Goal: Task Accomplishment & Management: Manage account settings

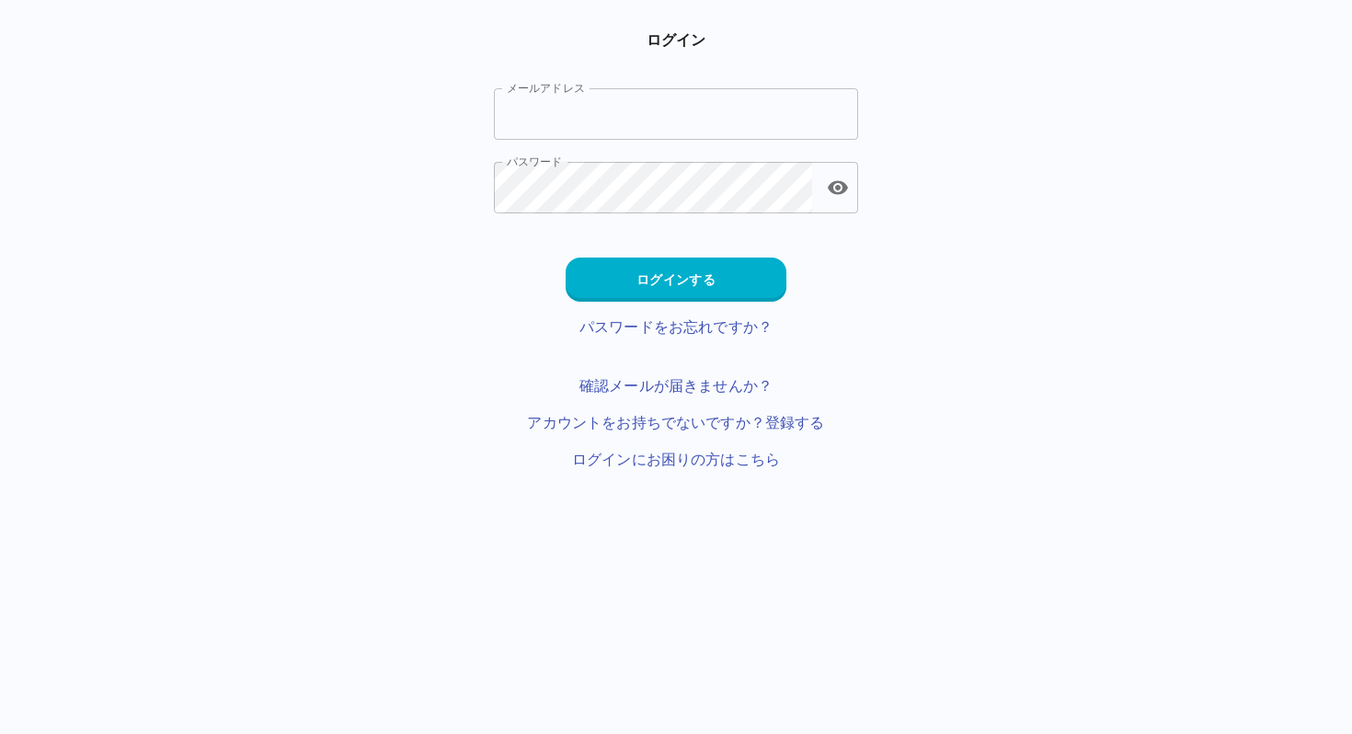
click at [638, 125] on input "メールアドレス" at bounding box center [676, 114] width 364 height 52
type input "**********"
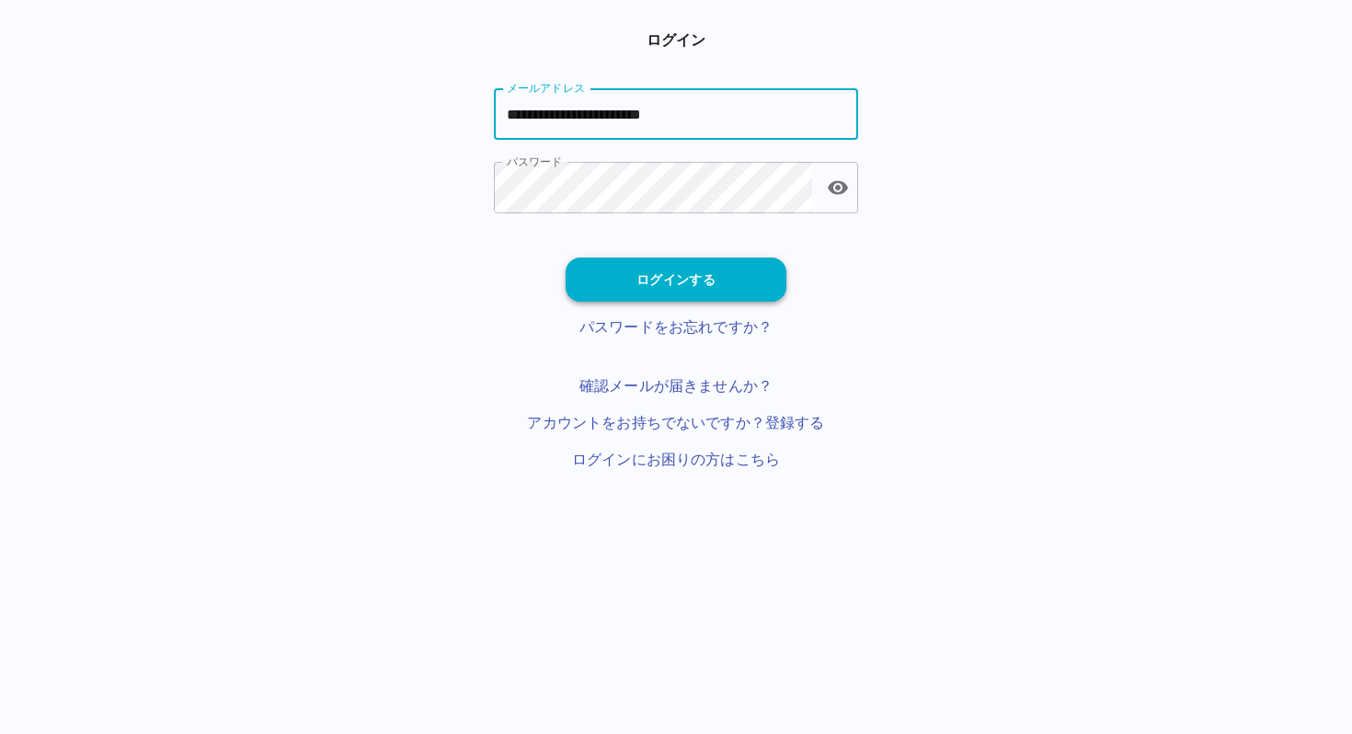
click at [615, 276] on button "ログインする" at bounding box center [676, 280] width 221 height 44
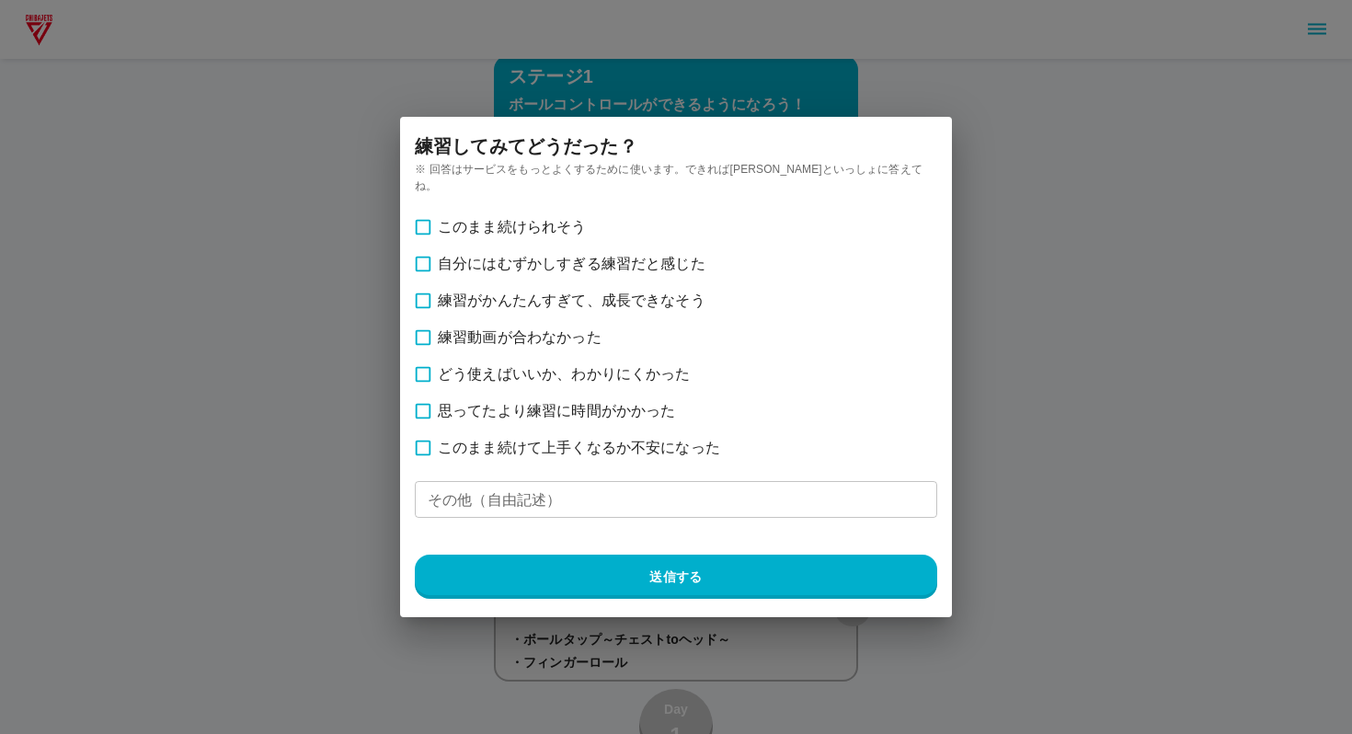
scroll to position [98, 0]
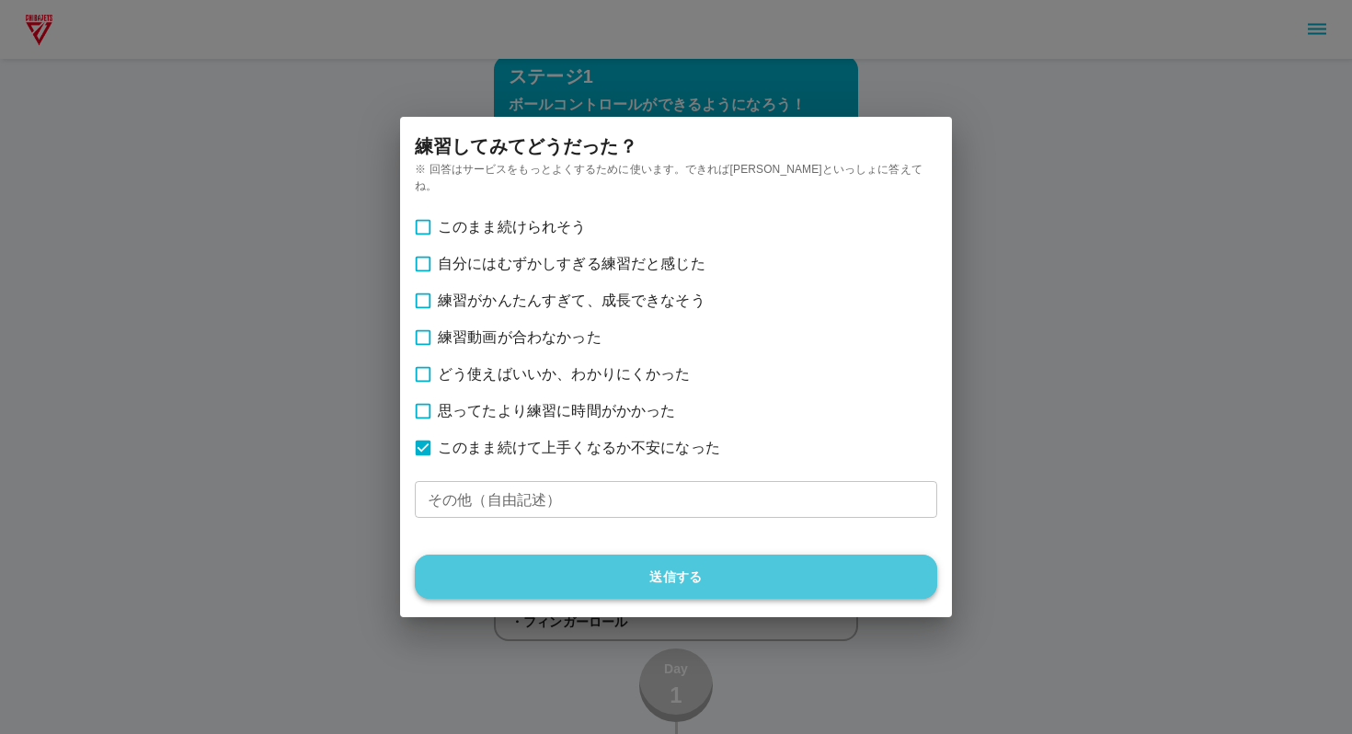
click at [603, 571] on button "送信する" at bounding box center [676, 577] width 523 height 44
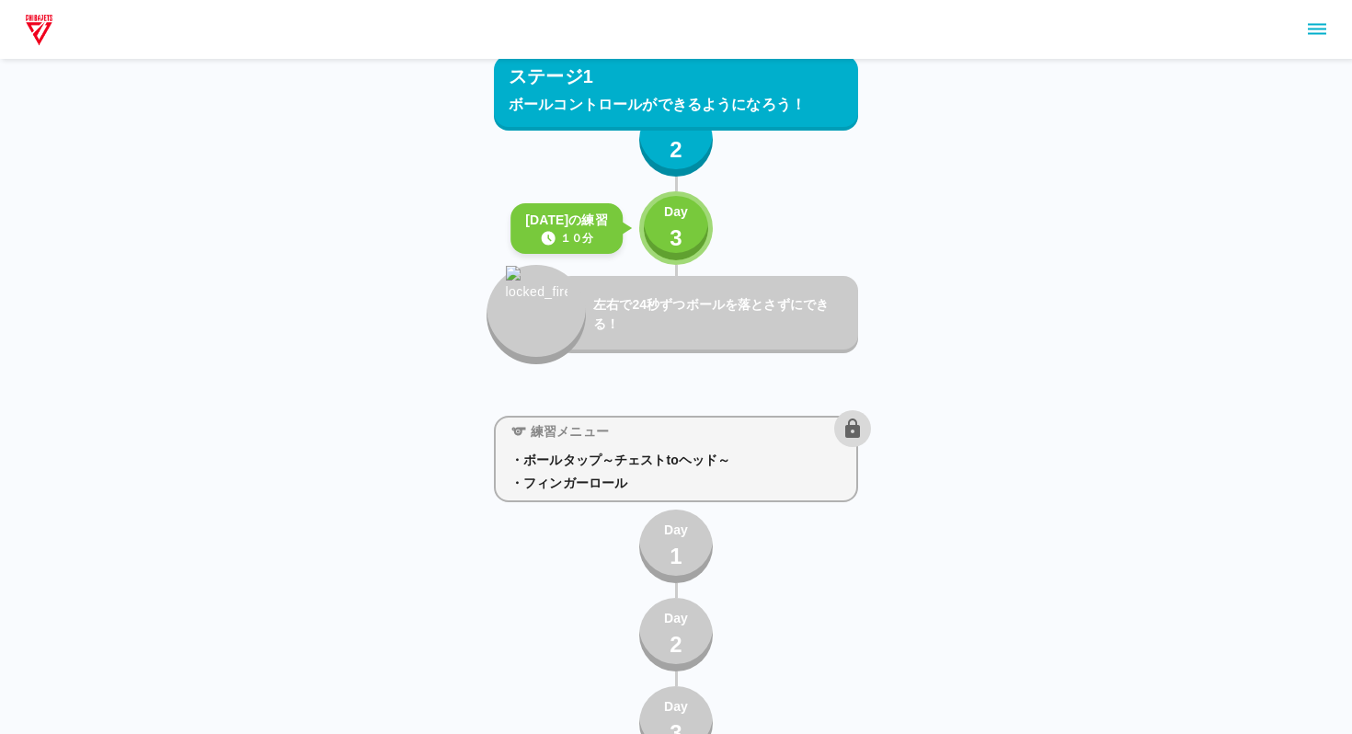
scroll to position [0, 0]
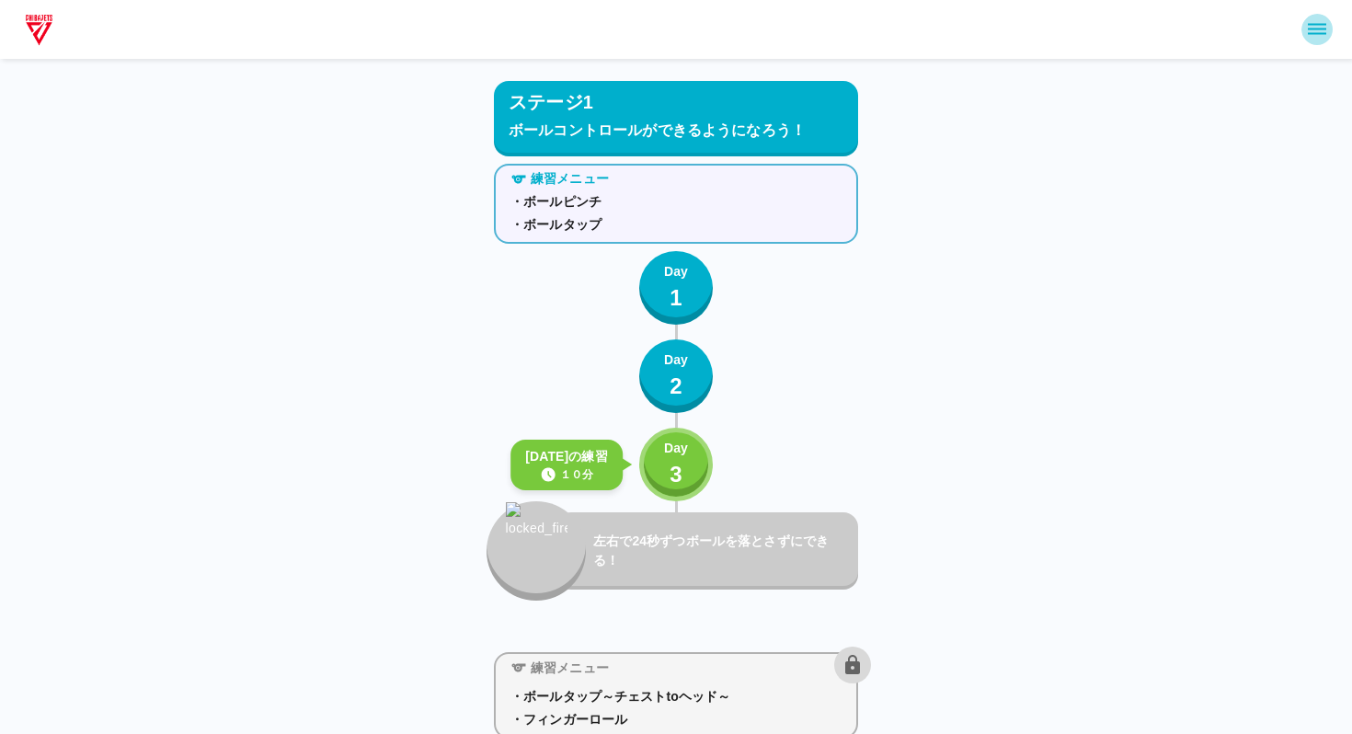
click at [1316, 35] on icon "sidemenu" at bounding box center [1317, 29] width 22 height 22
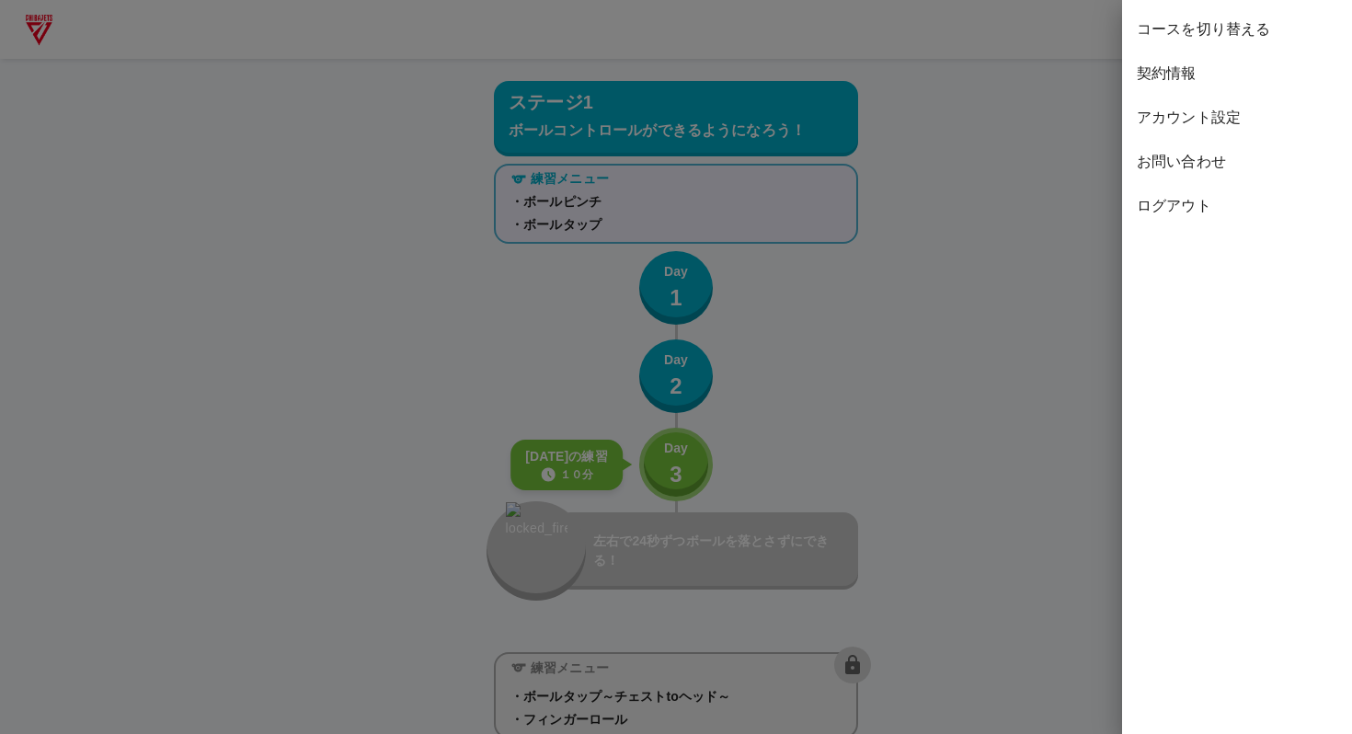
click at [1198, 36] on span "コースを切り替える" at bounding box center [1237, 29] width 201 height 22
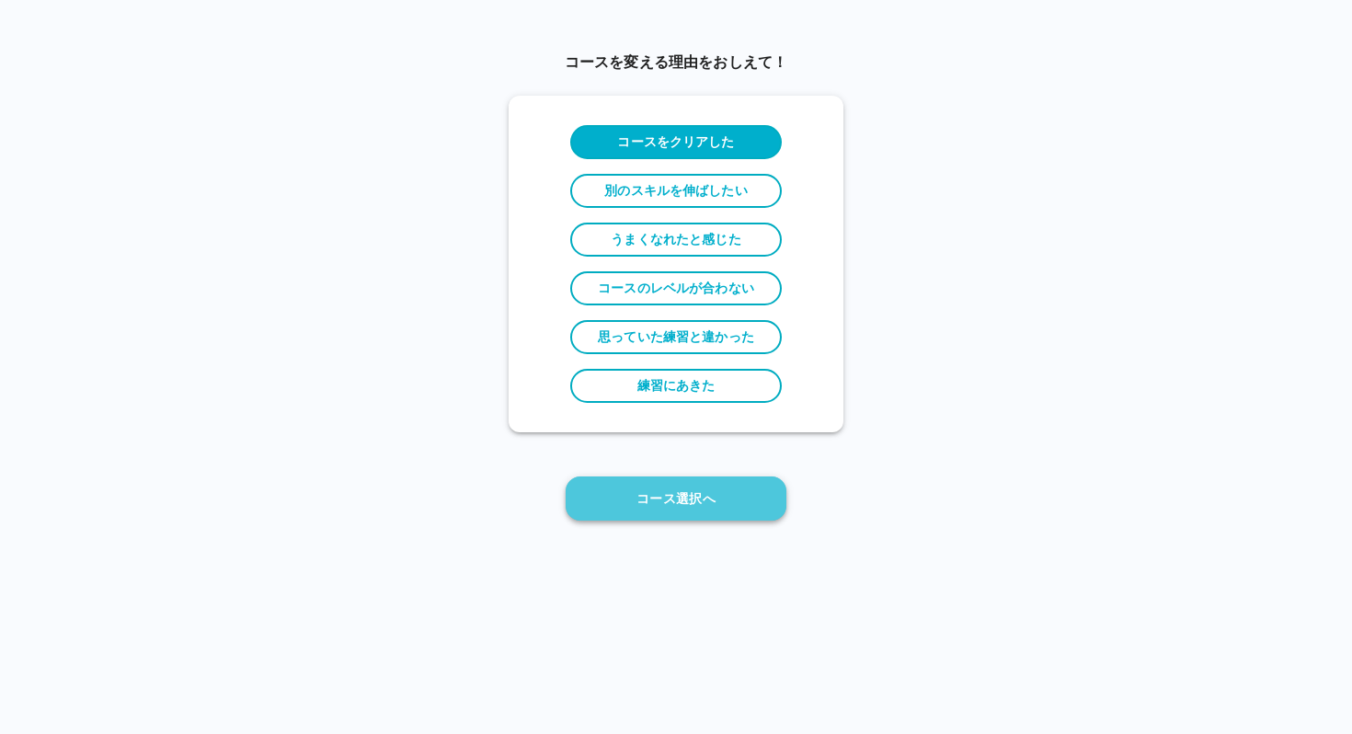
click at [686, 494] on button "コース選択へ" at bounding box center [676, 499] width 221 height 44
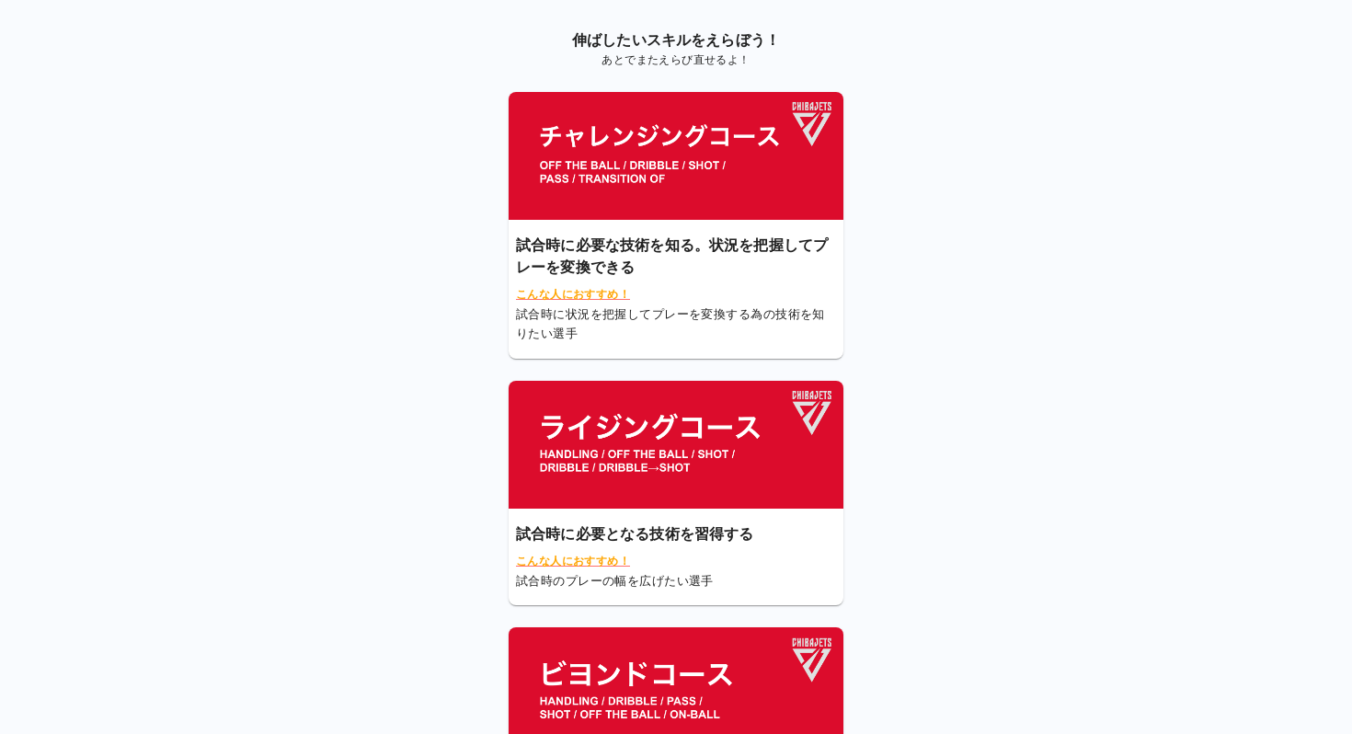
click at [672, 448] on img at bounding box center [676, 445] width 335 height 128
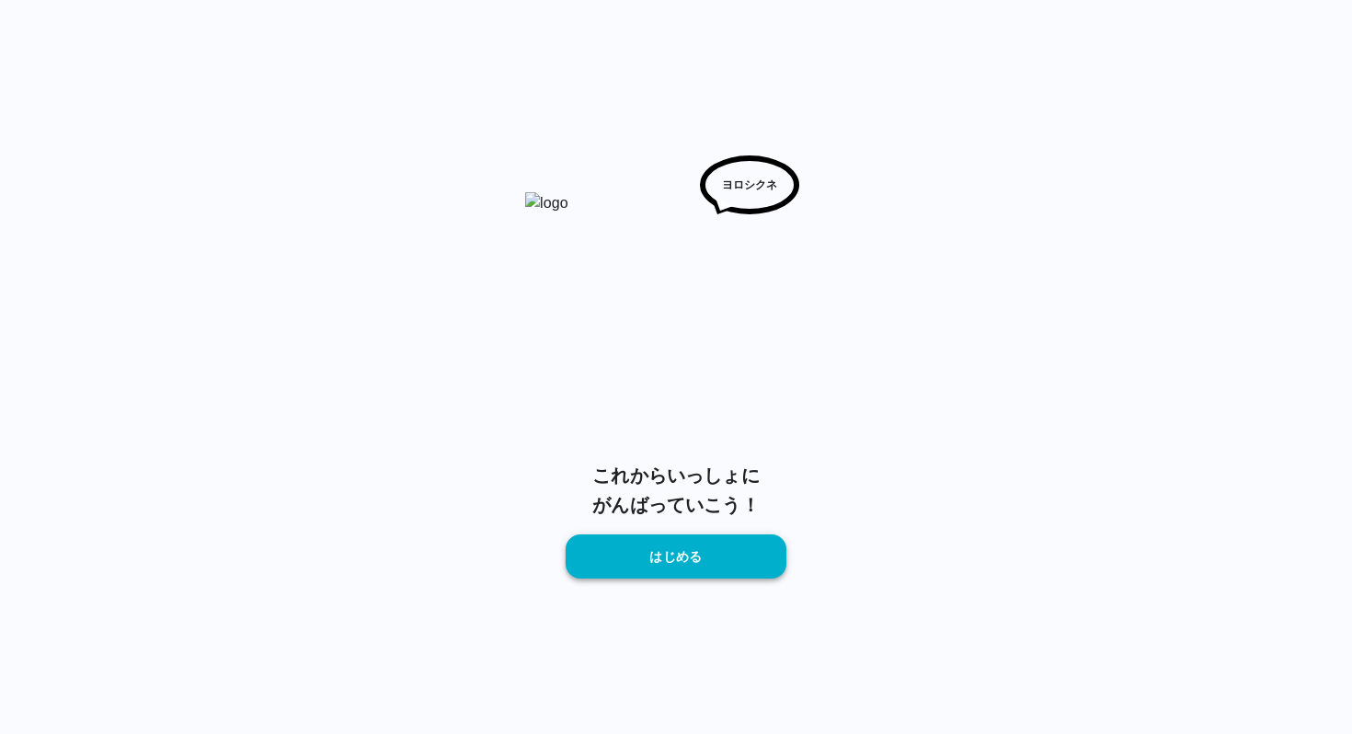
click at [672, 538] on button "はじめる" at bounding box center [676, 556] width 221 height 44
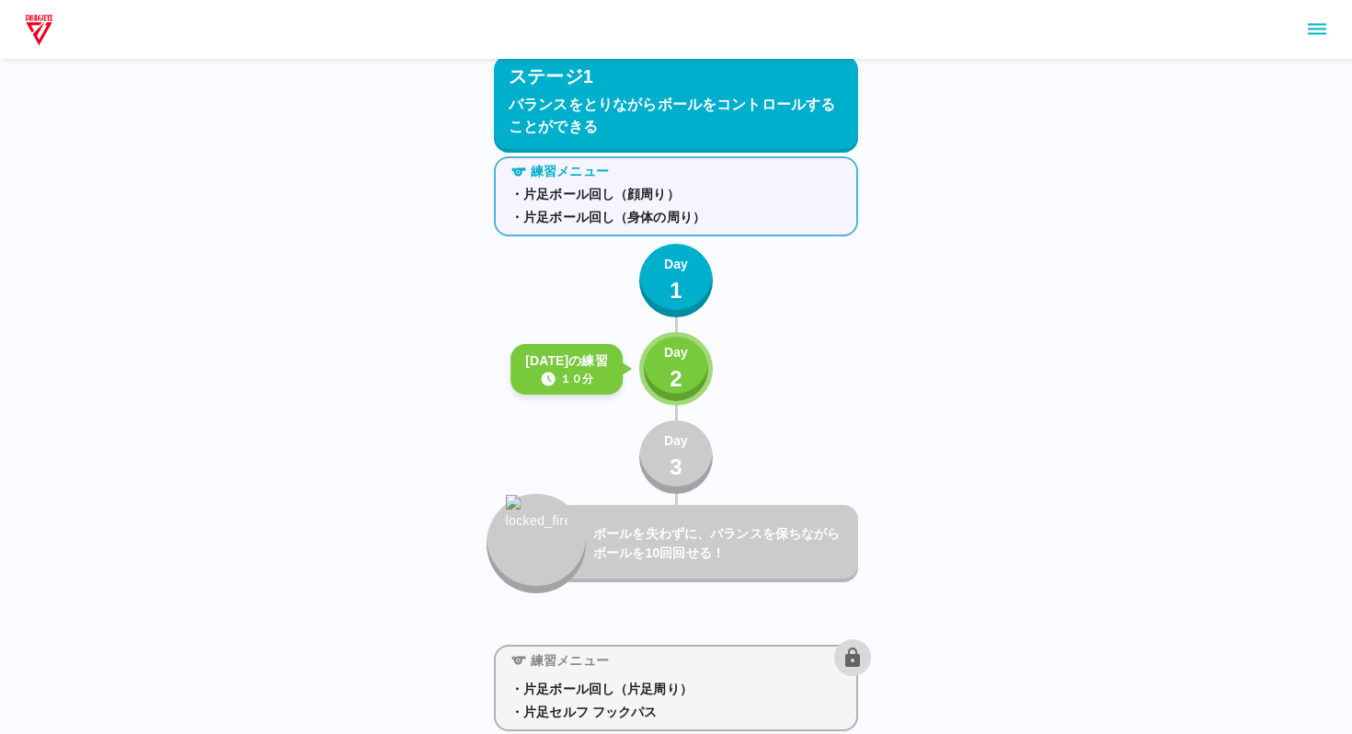
scroll to position [31, 0]
click at [1306, 30] on icon "sidemenu" at bounding box center [1317, 29] width 22 height 22
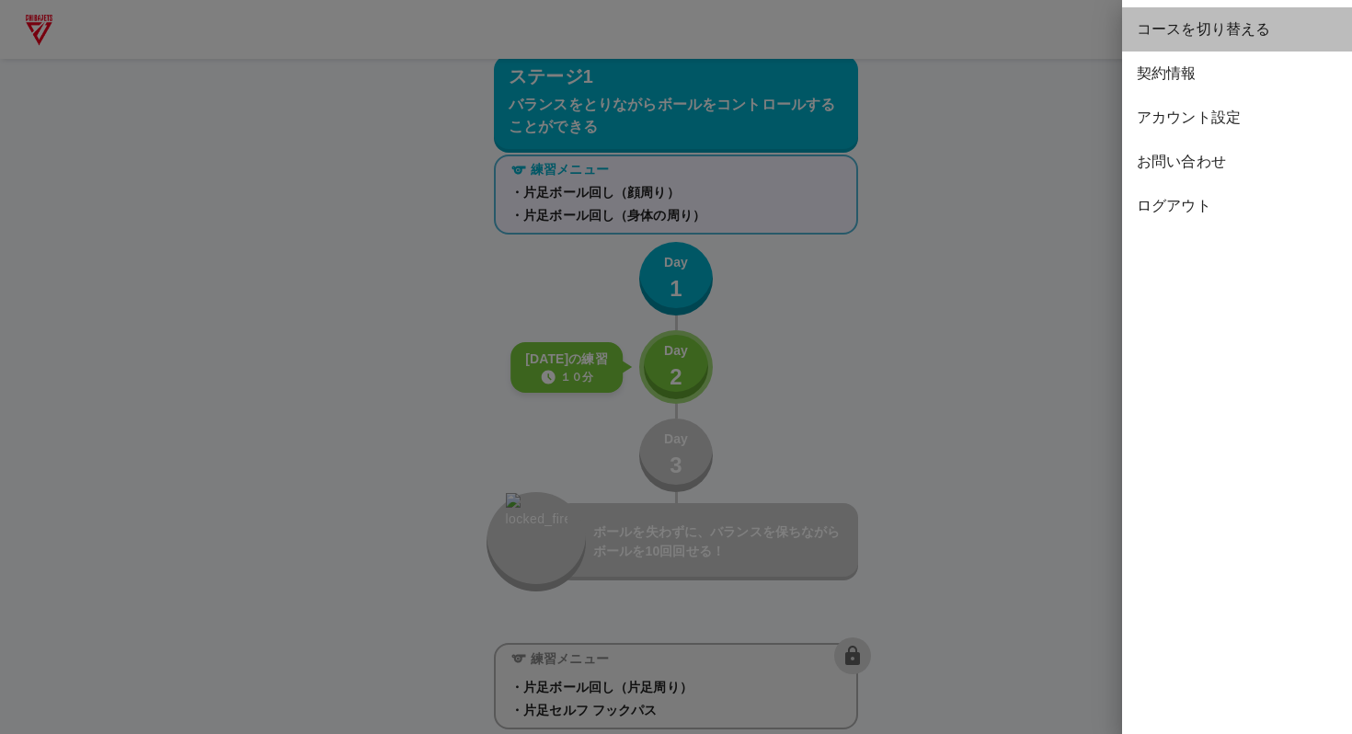
click at [1201, 40] on span "コースを切り替える" at bounding box center [1237, 29] width 201 height 22
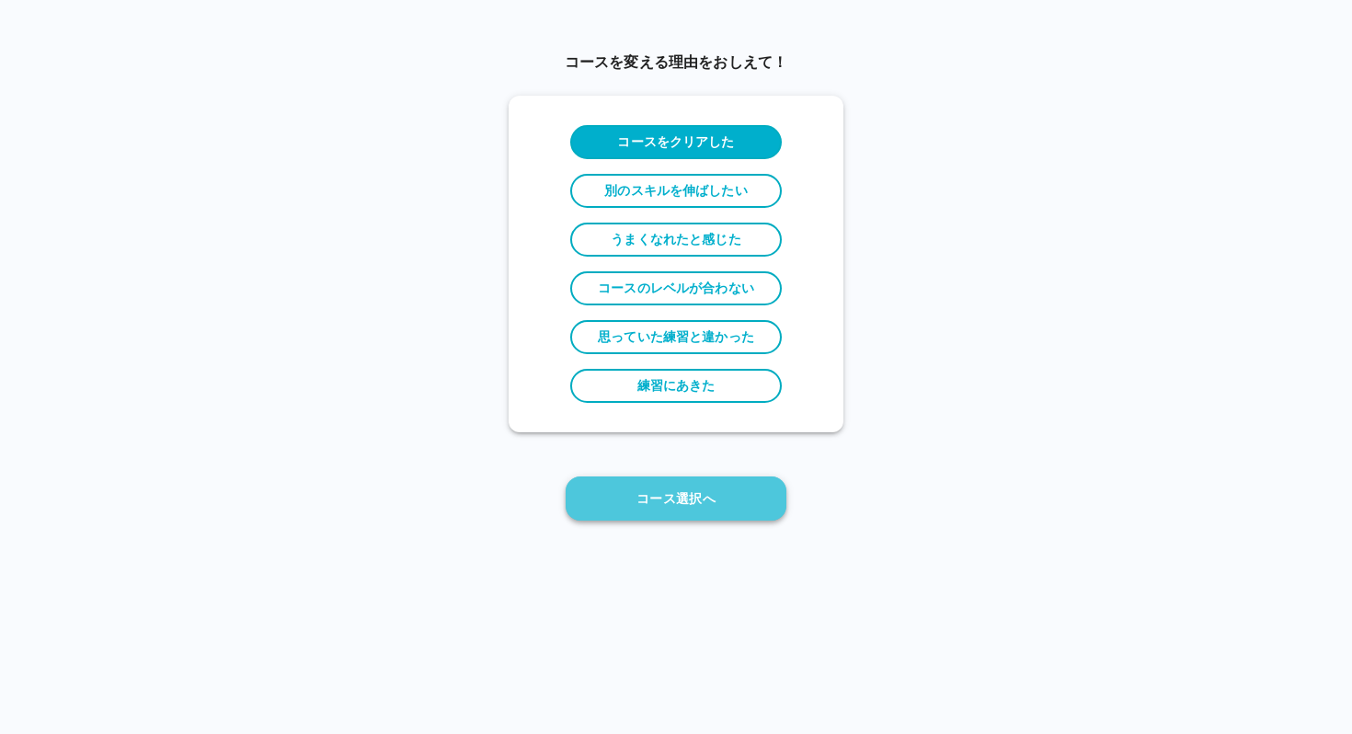
click at [721, 498] on button "コース選択へ" at bounding box center [676, 499] width 221 height 44
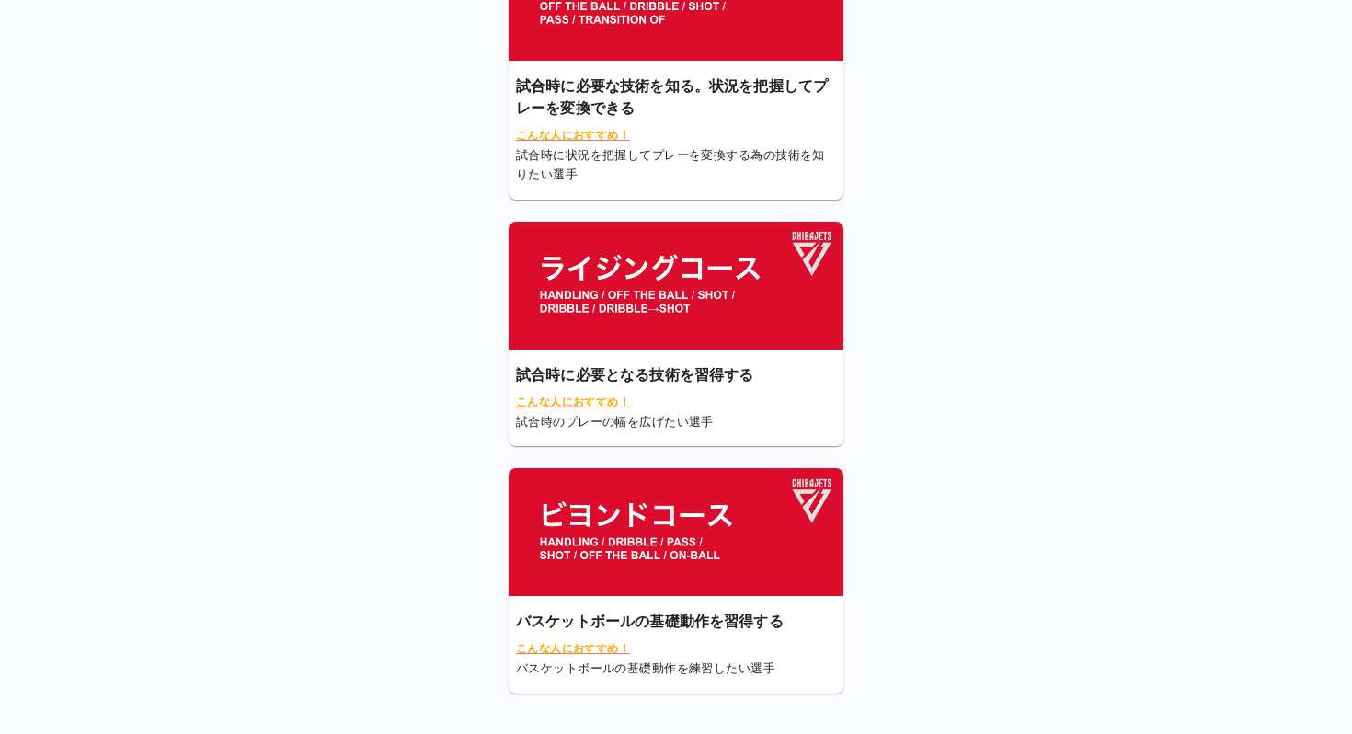
scroll to position [163, 0]
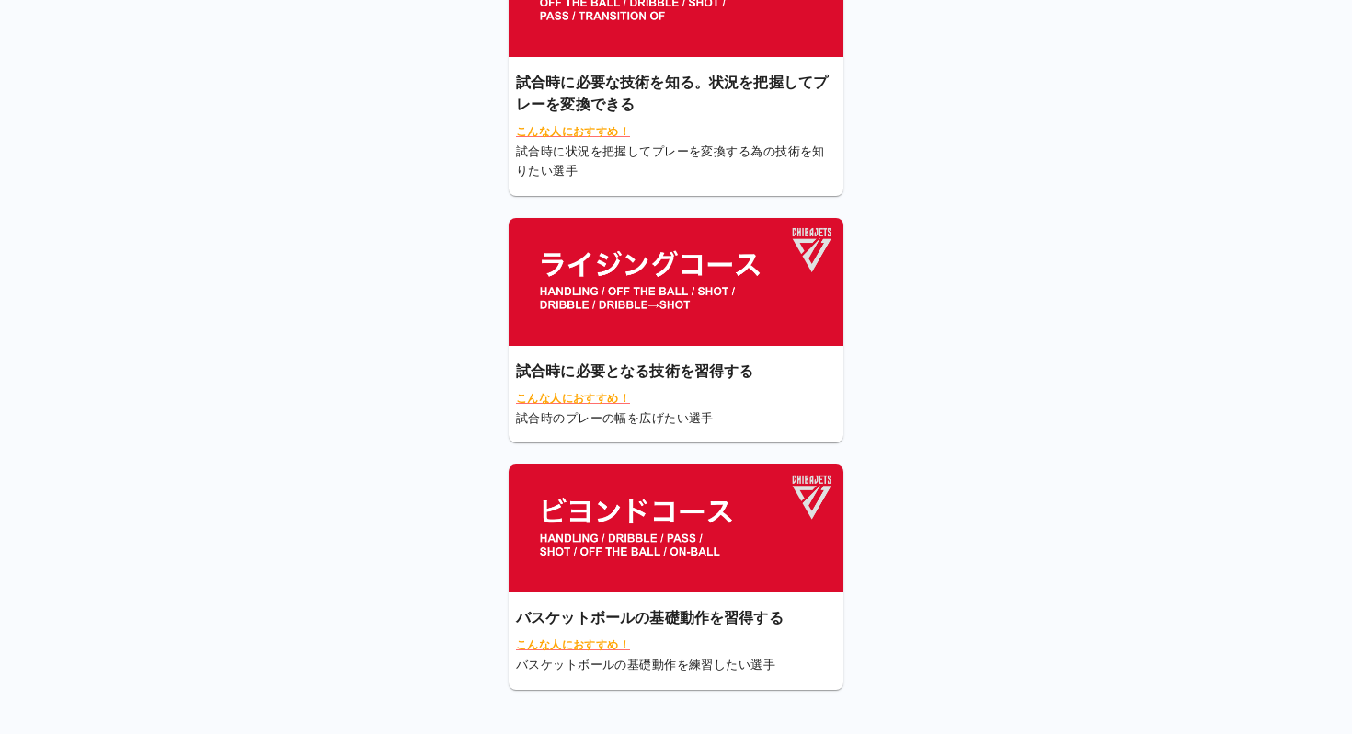
click at [685, 484] on img at bounding box center [676, 529] width 335 height 128
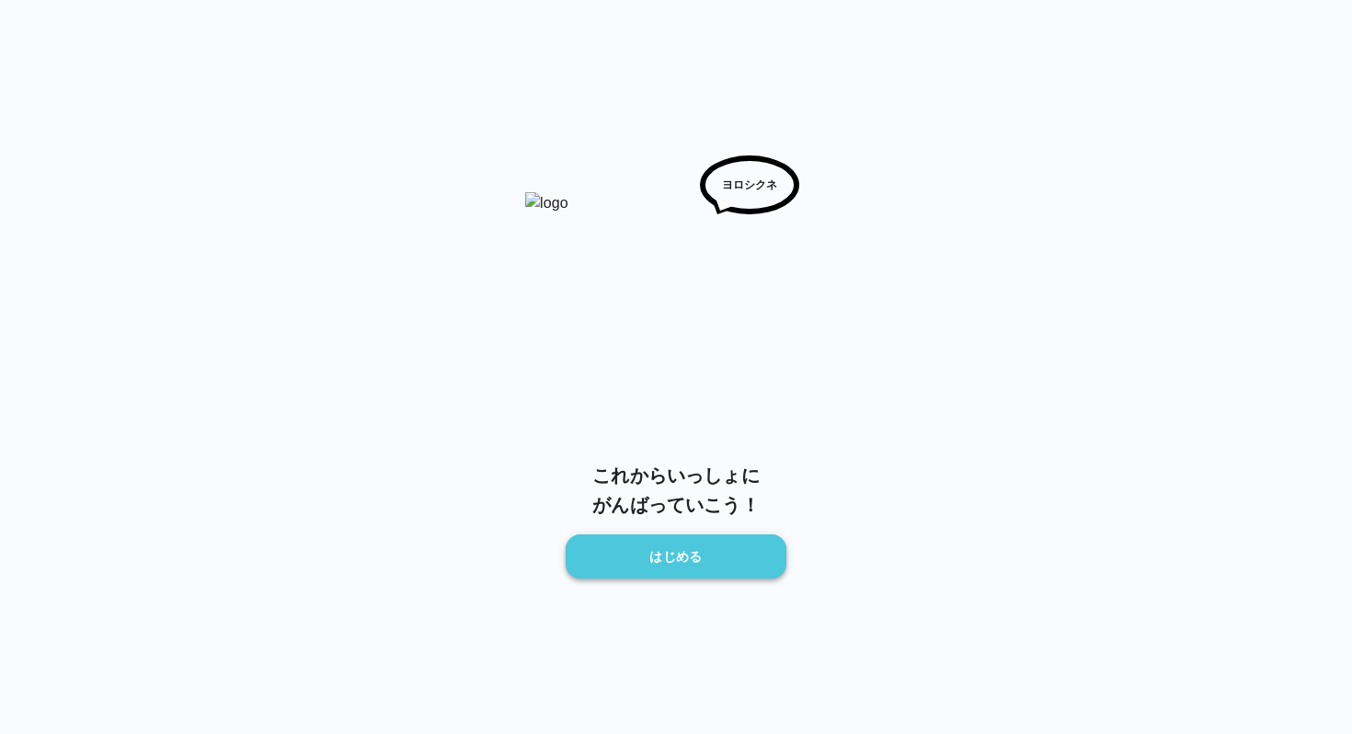
click at [676, 544] on button "はじめる" at bounding box center [676, 556] width 221 height 44
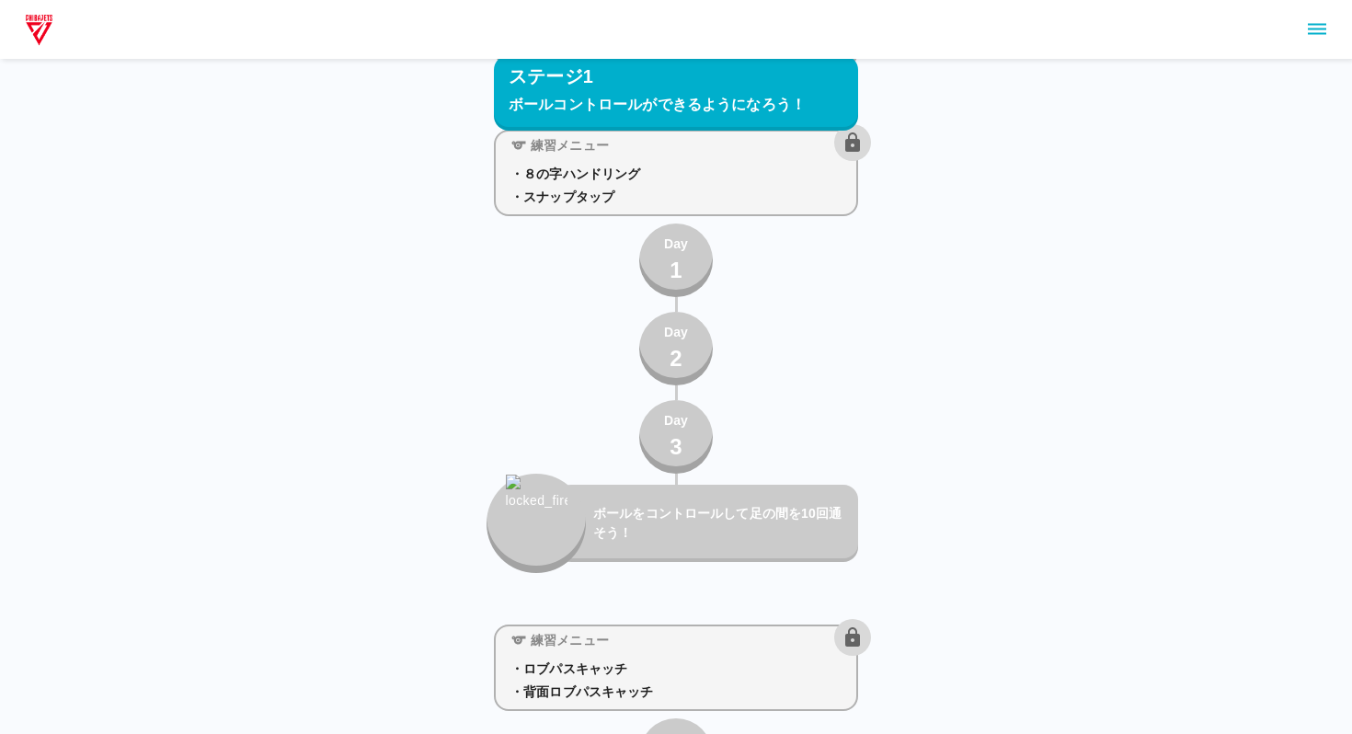
scroll to position [1184, 0]
